Goal: Information Seeking & Learning: Find specific fact

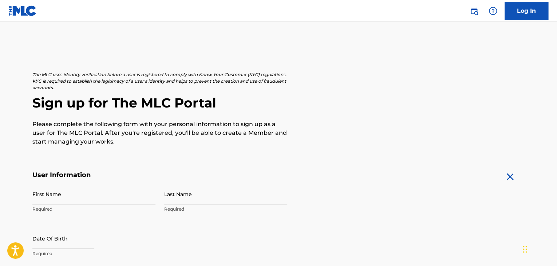
click at [530, 9] on link "Log In" at bounding box center [526, 11] width 44 height 18
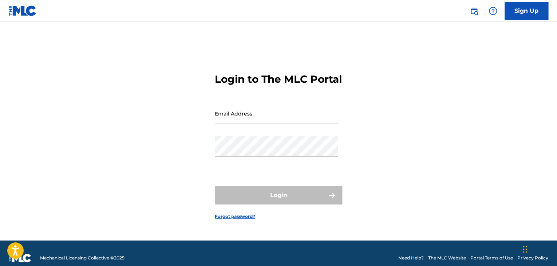
click at [278, 122] on input "Email Address" at bounding box center [276, 113] width 123 height 21
type input "[EMAIL_ADDRESS][DOMAIN_NAME]"
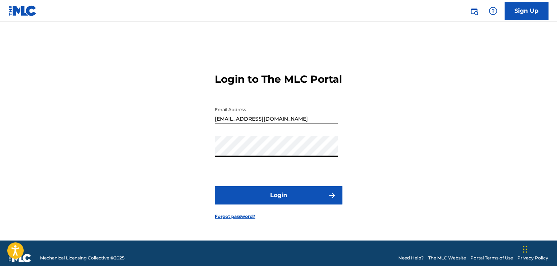
click at [280, 197] on button "Login" at bounding box center [278, 195] width 127 height 18
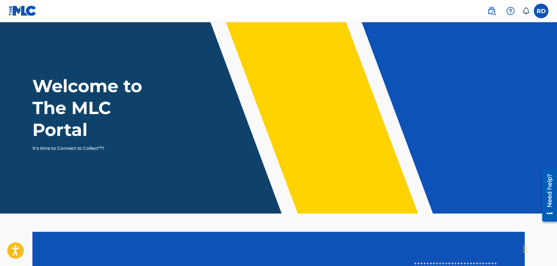
click at [537, 9] on label at bounding box center [541, 11] width 15 height 15
click at [541, 11] on input "RD [PERSON_NAME] [EMAIL_ADDRESS][DOMAIN_NAME] Notification Preferences Profile …" at bounding box center [541, 11] width 0 height 0
click at [522, 11] on icon at bounding box center [525, 10] width 7 height 7
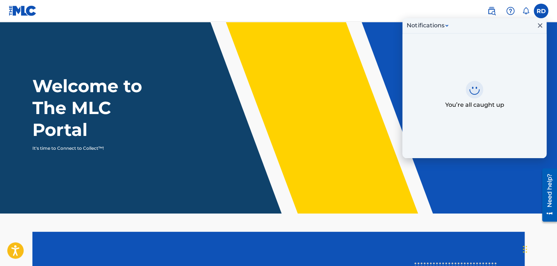
click at [489, 11] on img at bounding box center [491, 11] width 9 height 9
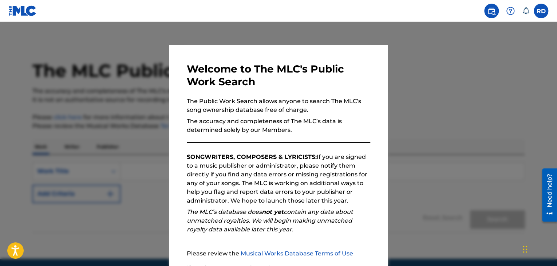
click at [400, 82] on div at bounding box center [278, 155] width 557 height 266
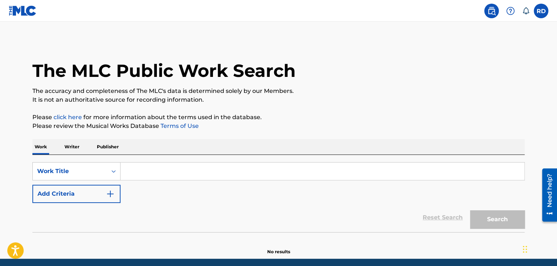
scroll to position [28, 0]
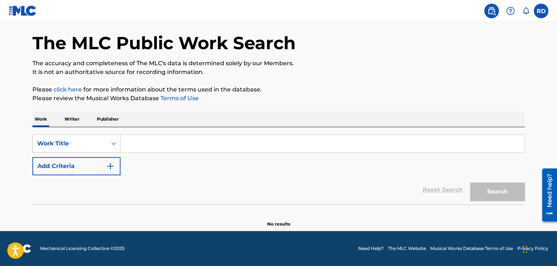
click at [147, 142] on input "Search Form" at bounding box center [322, 143] width 404 height 17
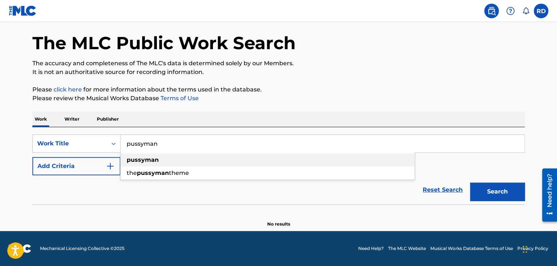
click at [146, 161] on strong "pussyman" at bounding box center [143, 159] width 32 height 7
click at [493, 189] on button "Search" at bounding box center [497, 191] width 55 height 18
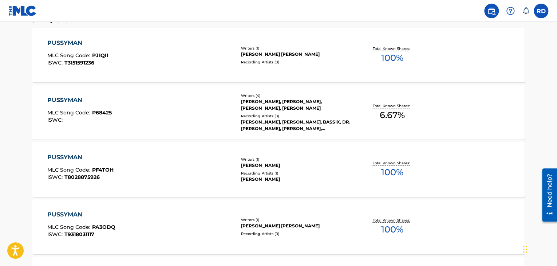
scroll to position [0, 0]
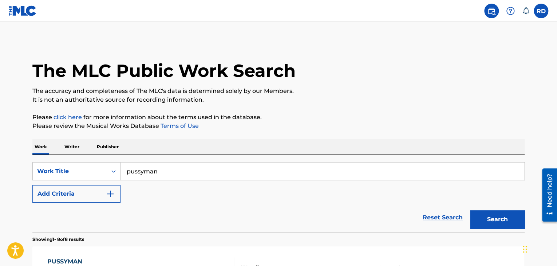
click at [237, 177] on input "pussyman" at bounding box center [322, 170] width 404 height 17
click at [470, 210] on button "Search" at bounding box center [497, 219] width 55 height 18
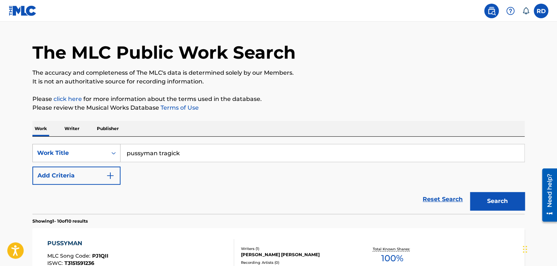
click at [113, 162] on div "Work Title" at bounding box center [76, 153] width 88 height 18
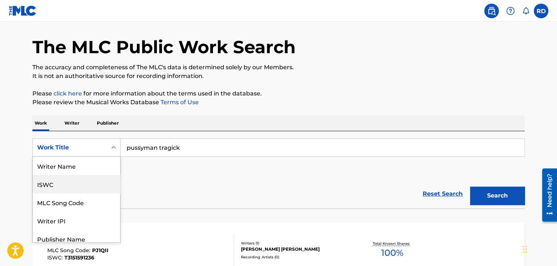
scroll to position [60, 0]
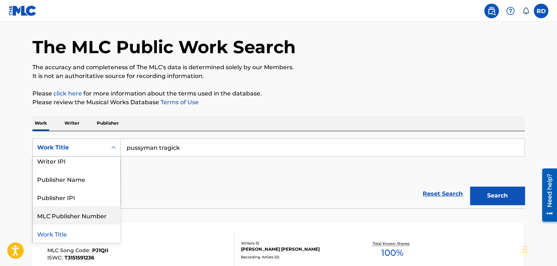
click at [171, 191] on div "Reset Search Search" at bounding box center [278, 193] width 492 height 29
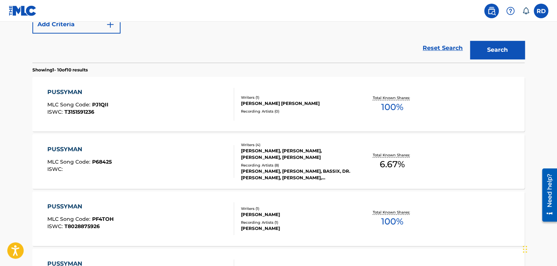
scroll to position [0, 0]
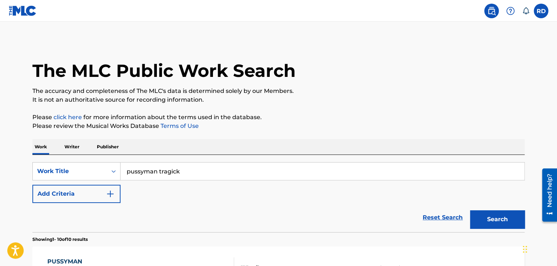
click at [185, 171] on input "pussyman tragick" at bounding box center [322, 170] width 404 height 17
type input "p"
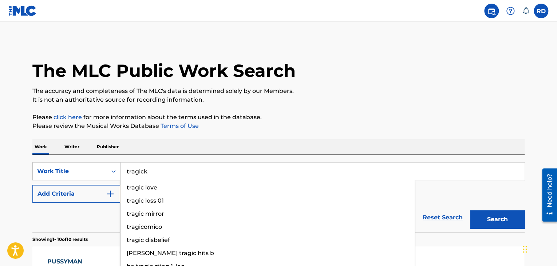
click at [470, 210] on button "Search" at bounding box center [497, 219] width 55 height 18
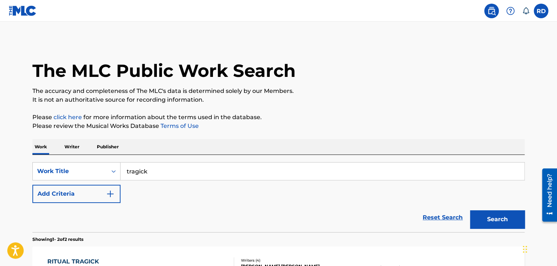
scroll to position [73, 0]
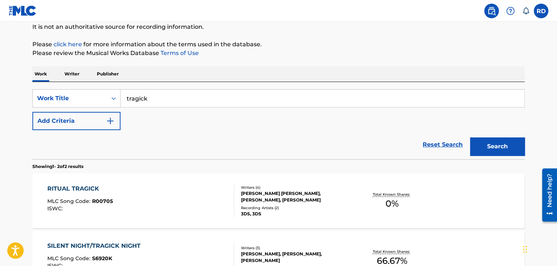
click at [171, 100] on input "tragick" at bounding box center [322, 98] width 404 height 17
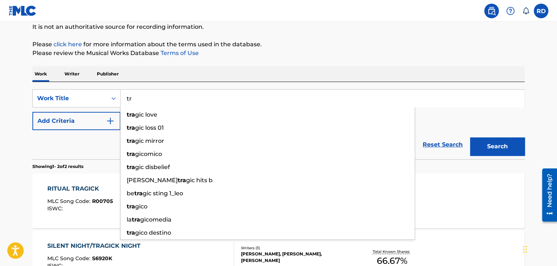
type input "t"
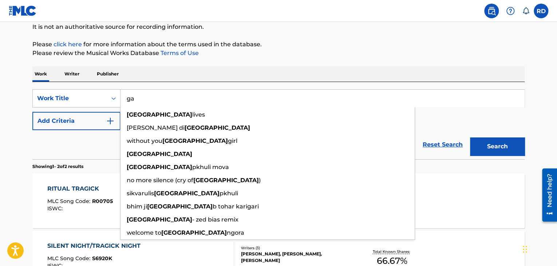
type input "g"
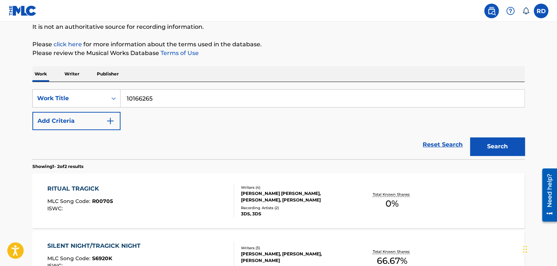
type input "10166265"
click at [470, 137] on button "Search" at bounding box center [497, 146] width 55 height 18
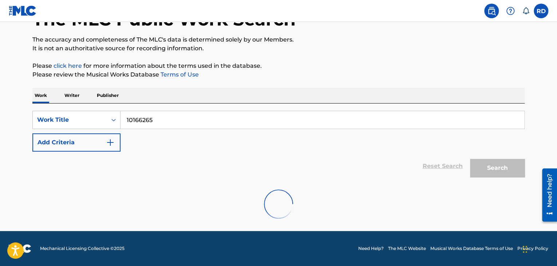
scroll to position [28, 0]
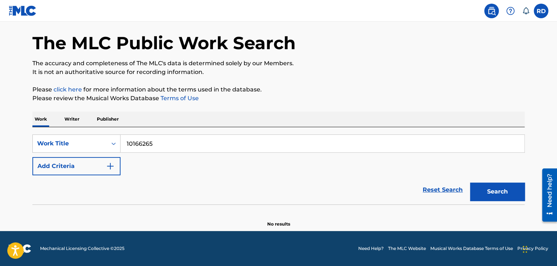
click at [513, 194] on button "Search" at bounding box center [497, 191] width 55 height 18
click at [102, 163] on button "Add Criteria" at bounding box center [76, 166] width 88 height 18
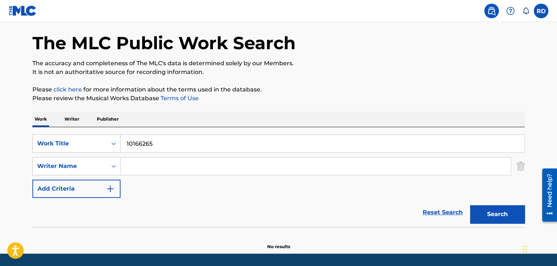
click at [518, 166] on img "Search Form" at bounding box center [521, 166] width 8 height 18
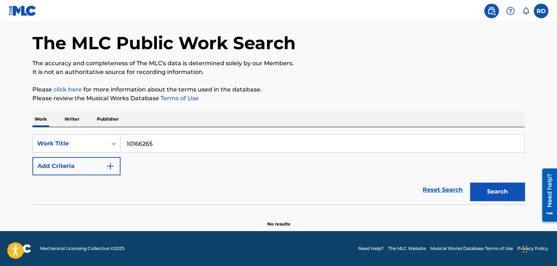
scroll to position [0, 0]
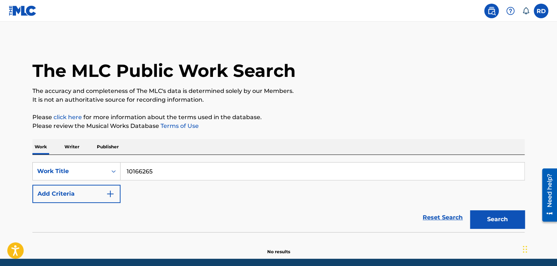
click at [544, 11] on label at bounding box center [541, 11] width 15 height 15
click at [541, 11] on input "RD [PERSON_NAME] [EMAIL_ADDRESS][DOMAIN_NAME] Notification Preferences Profile …" at bounding box center [541, 11] width 0 height 0
click at [470, 91] on link "Profile" at bounding box center [469, 90] width 15 height 7
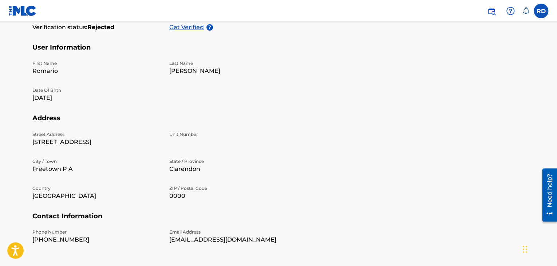
scroll to position [73, 0]
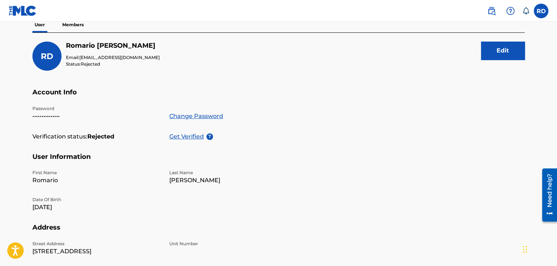
click at [184, 137] on p "Get Verified" at bounding box center [187, 136] width 37 height 9
